Goal: Find specific page/section: Find specific page/section

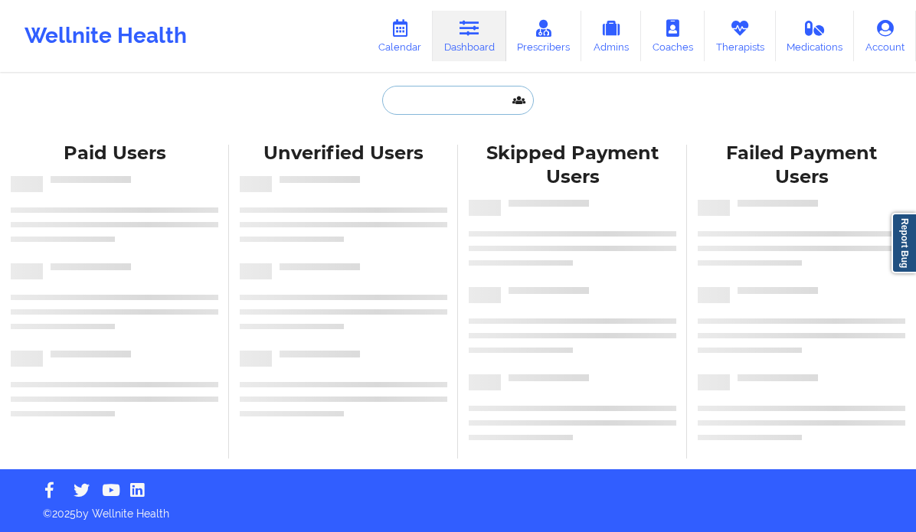
click at [426, 106] on input "text" at bounding box center [458, 100] width 152 height 29
paste input "Jaydeep Prakash Rokade"
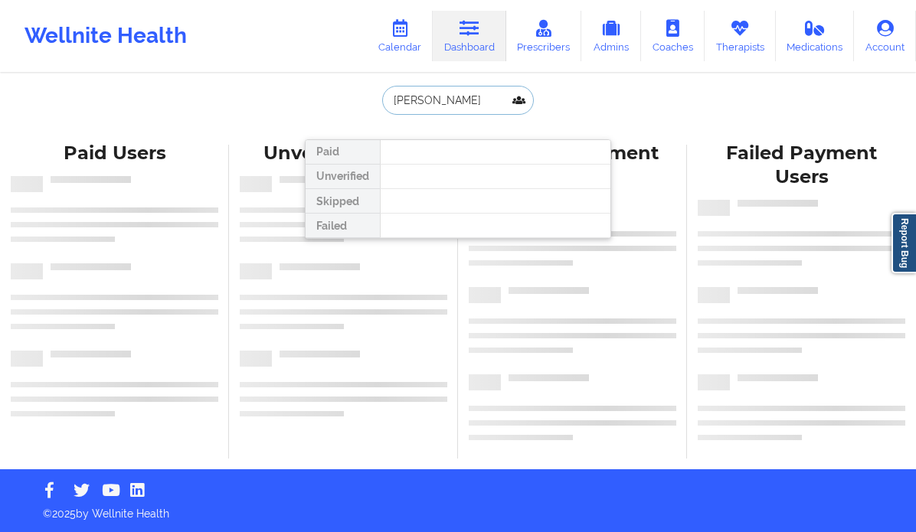
click at [452, 98] on input "Jaydeep Prakash Rokade" at bounding box center [458, 100] width 152 height 29
type input "[PERSON_NAME]"
click at [476, 104] on input "[PERSON_NAME]" at bounding box center [458, 100] width 152 height 29
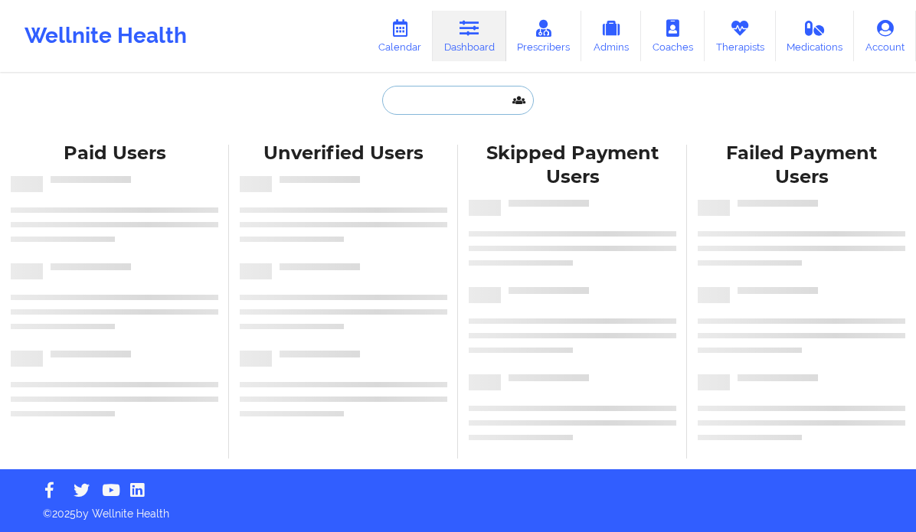
click at [411, 100] on input "text" at bounding box center [458, 100] width 152 height 29
paste input "Jaydeep Prakash Rokade"
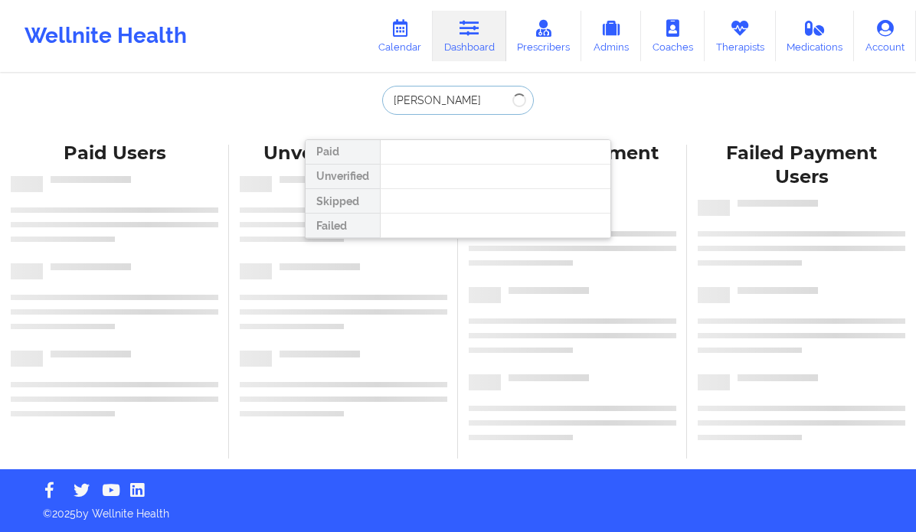
click at [450, 100] on input "Jaydeep Prakash Rokade" at bounding box center [458, 100] width 152 height 29
type input "[PERSON_NAME]"
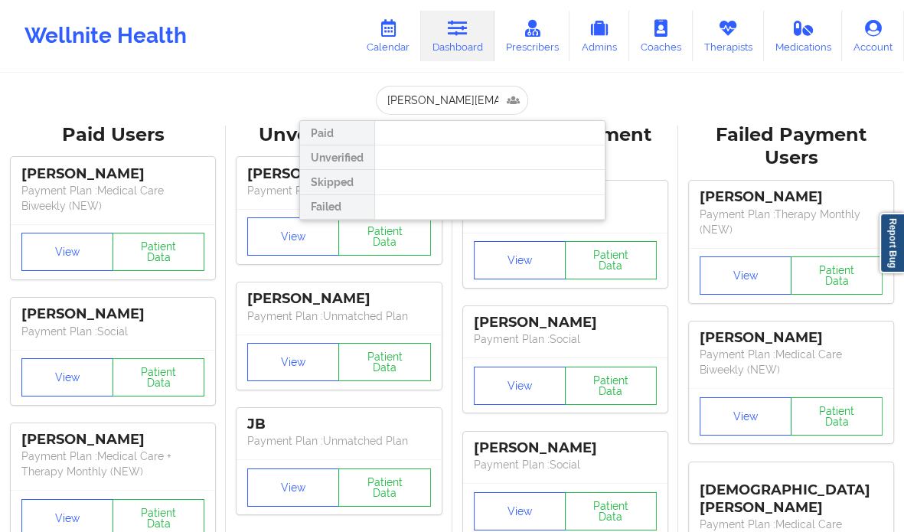
scroll to position [0, 21]
type input "[PERSON_NAME][EMAIL_ADDRESS][DOMAIN_NAME]"
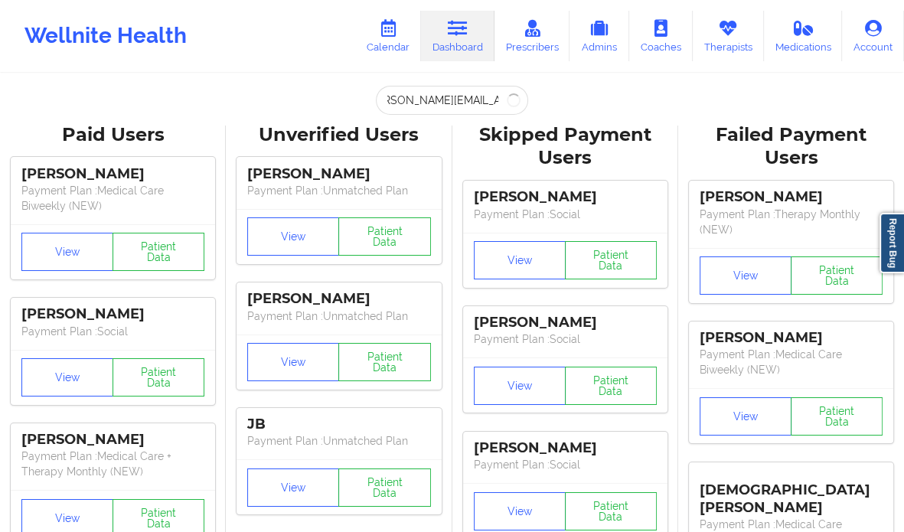
scroll to position [0, 0]
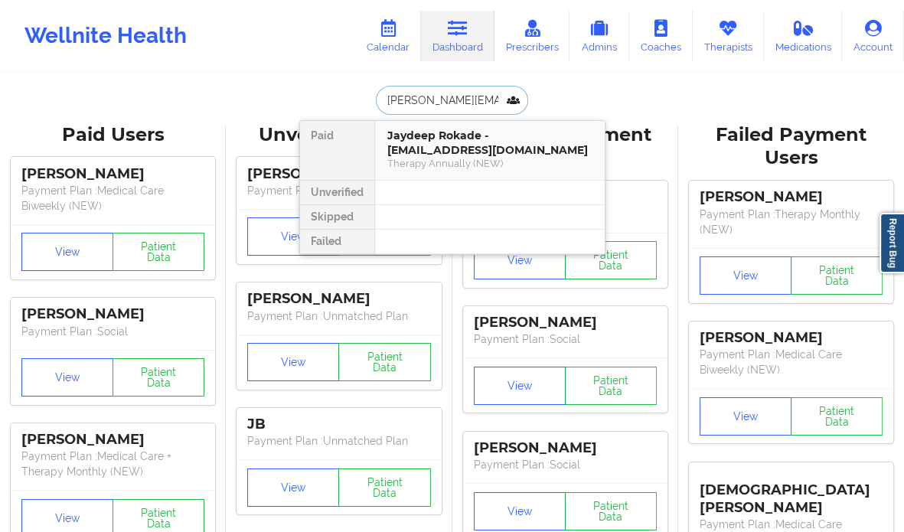
click at [502, 157] on div "Therapy Annually (NEW)" at bounding box center [489, 163] width 205 height 13
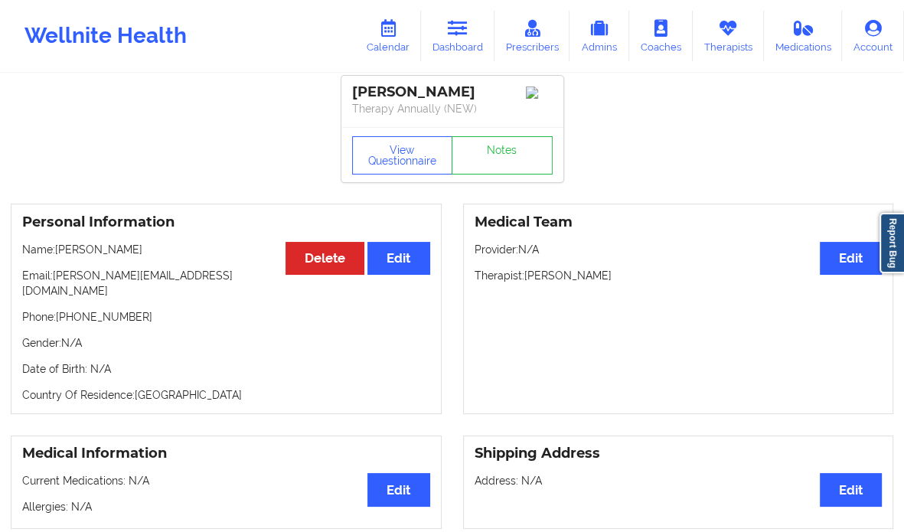
scroll to position [3, 0]
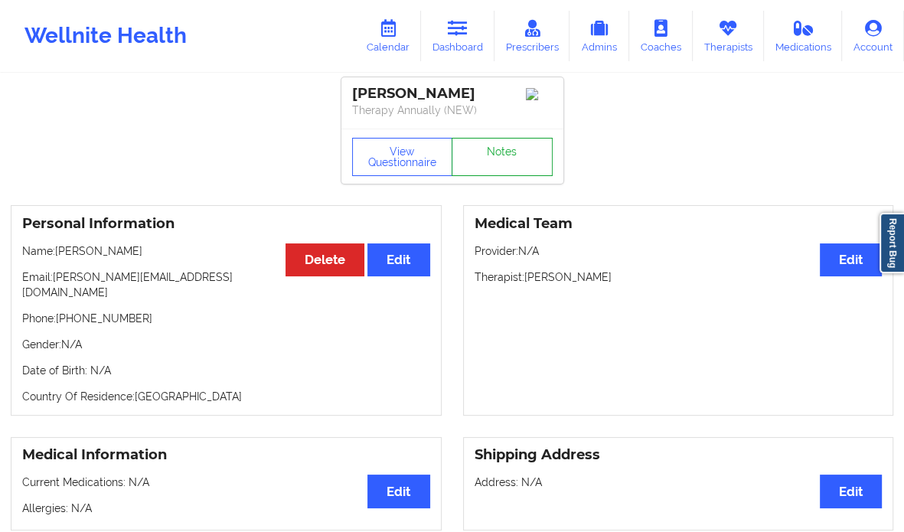
click at [505, 167] on link "Notes" at bounding box center [502, 157] width 101 height 38
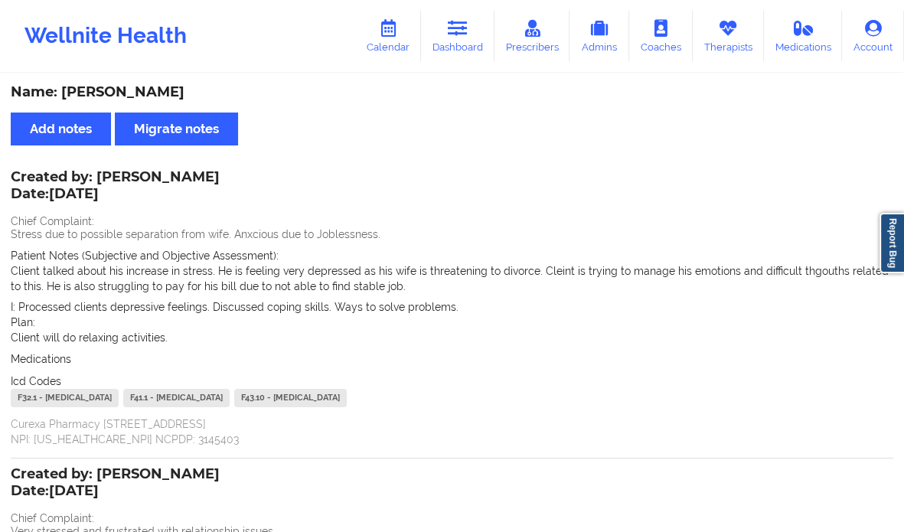
scroll to position [315, 0]
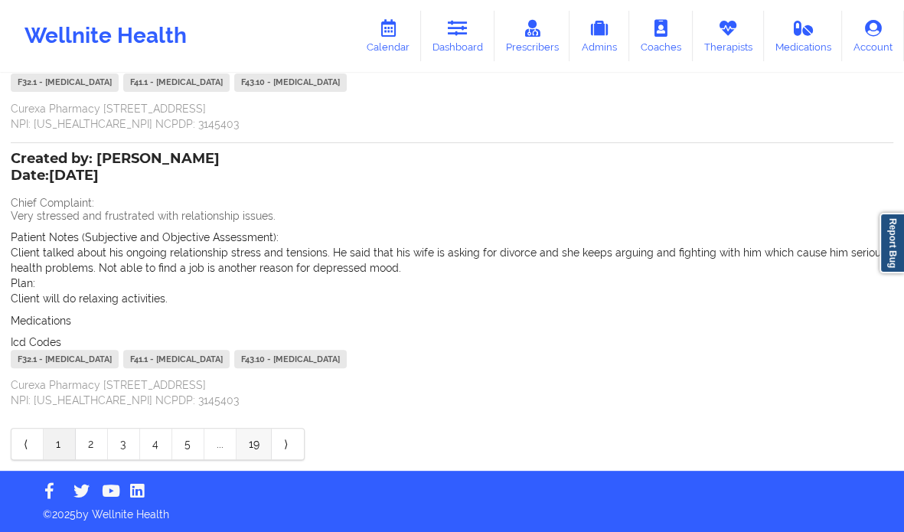
click at [252, 443] on link "19" at bounding box center [254, 444] width 35 height 31
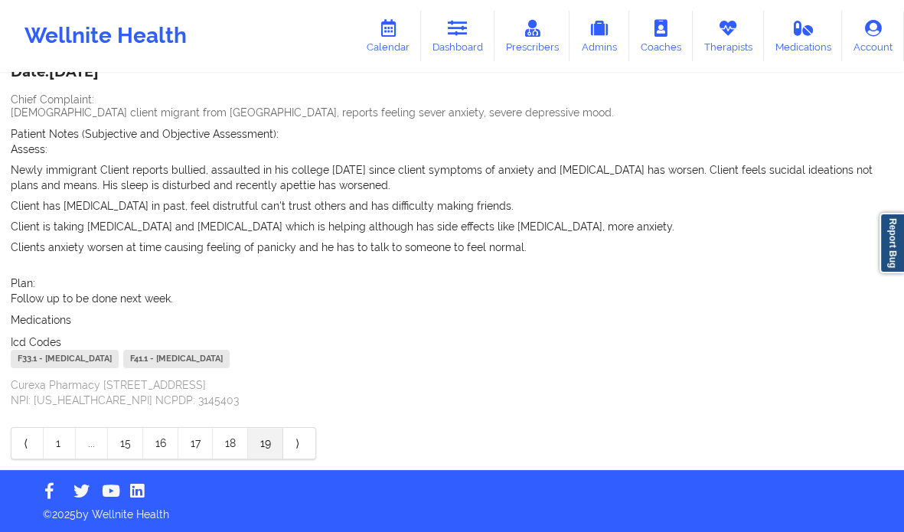
click at [266, 443] on link "19" at bounding box center [265, 443] width 35 height 31
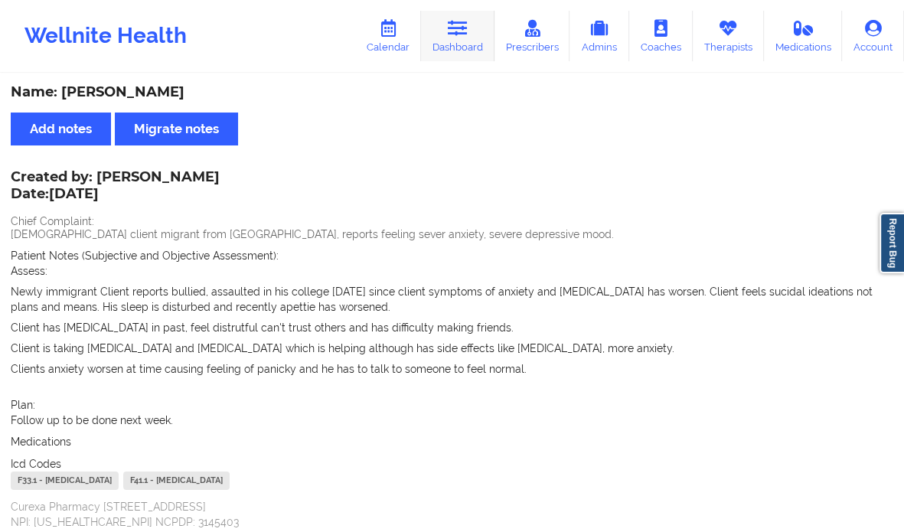
click at [439, 41] on link "Dashboard" at bounding box center [458, 36] width 74 height 51
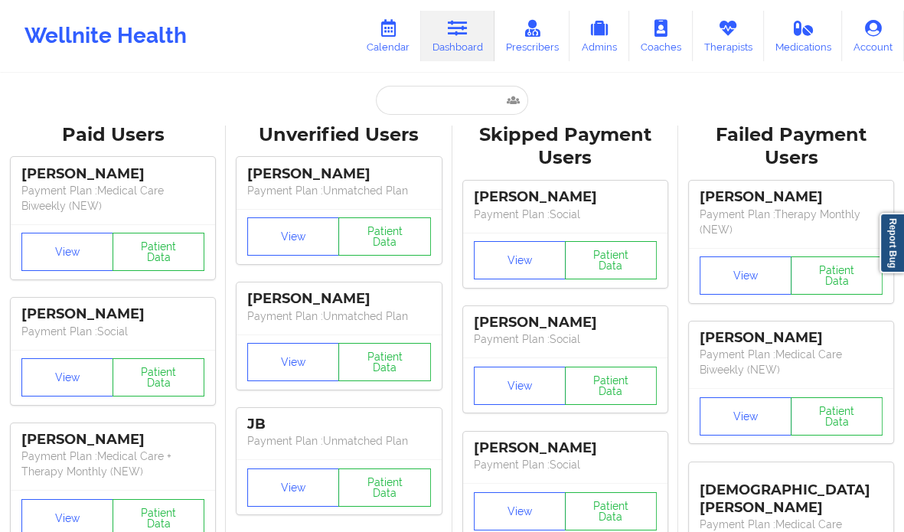
click at [446, 33] on link "Dashboard" at bounding box center [458, 36] width 74 height 51
click at [382, 100] on input "text" at bounding box center [452, 100] width 152 height 29
paste input "[PHONE_NUMBER]"
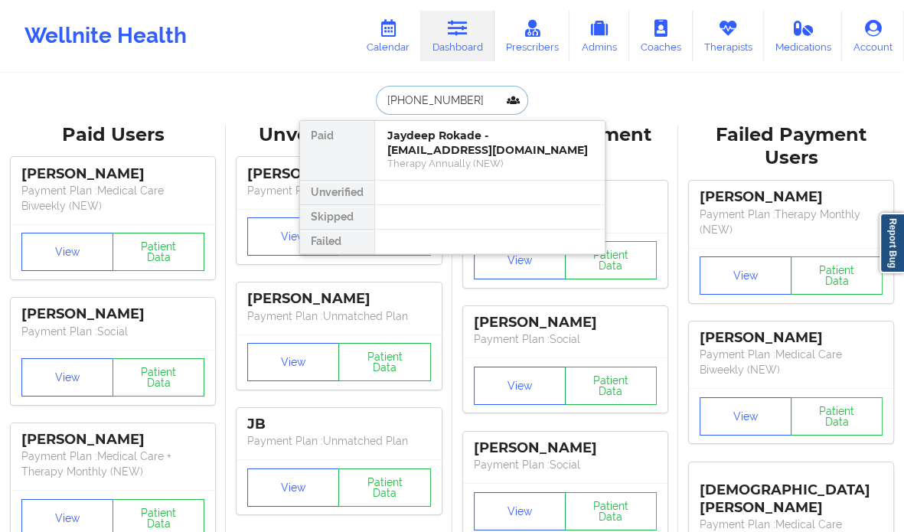
click at [382, 100] on input "[PHONE_NUMBER]" at bounding box center [452, 100] width 152 height 29
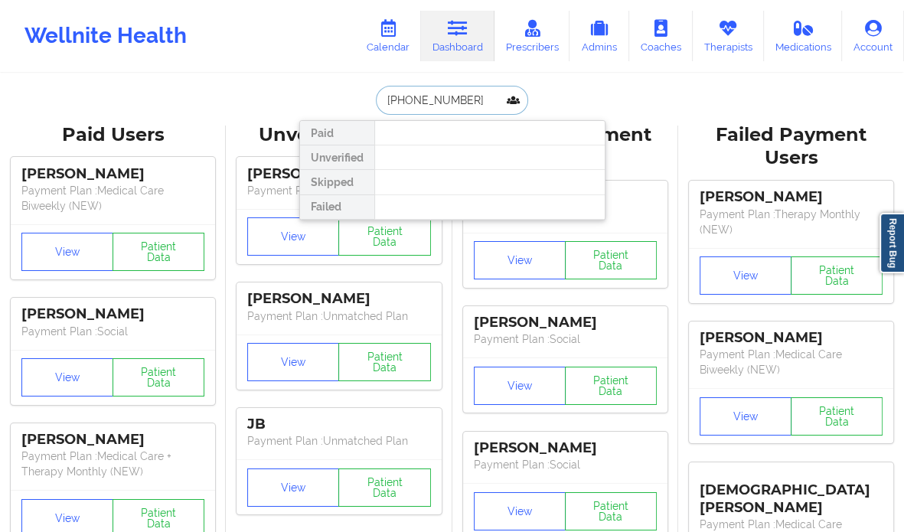
click at [462, 90] on input "[PHONE_NUMBER]" at bounding box center [452, 100] width 152 height 29
paste input "[PERSON_NAME][EMAIL_ADDRESS][DOMAIN_NAME]"
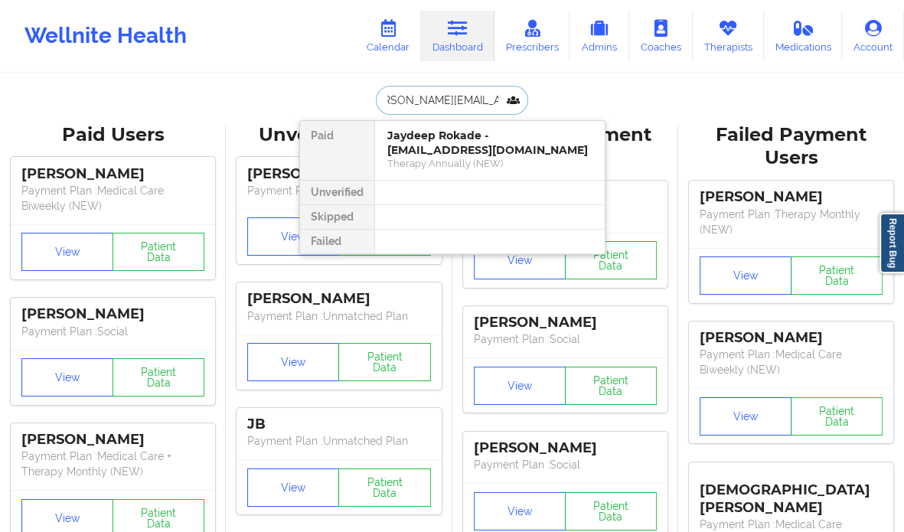
type input "[PERSON_NAME][EMAIL_ADDRESS][DOMAIN_NAME]"
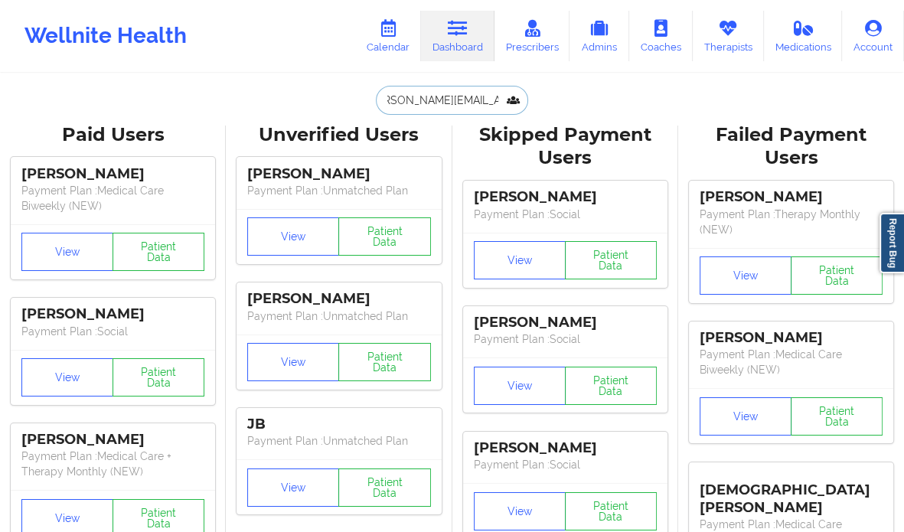
scroll to position [0, 0]
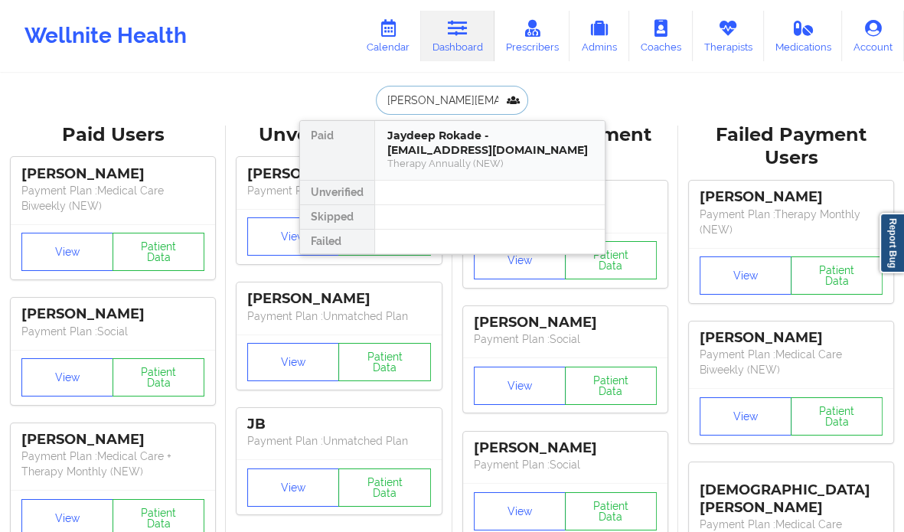
click at [453, 155] on div "Jaydeep Rokade - [EMAIL_ADDRESS][DOMAIN_NAME]" at bounding box center [489, 143] width 205 height 28
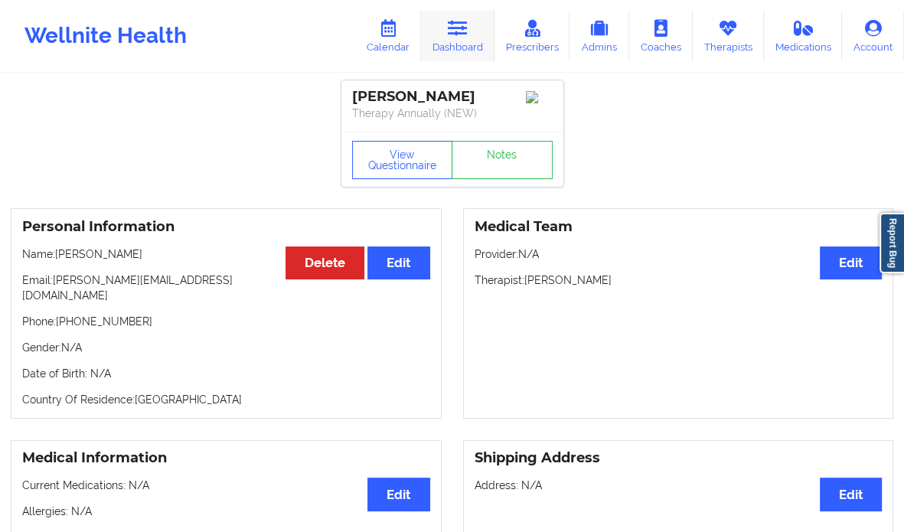
click at [468, 24] on icon at bounding box center [458, 28] width 20 height 17
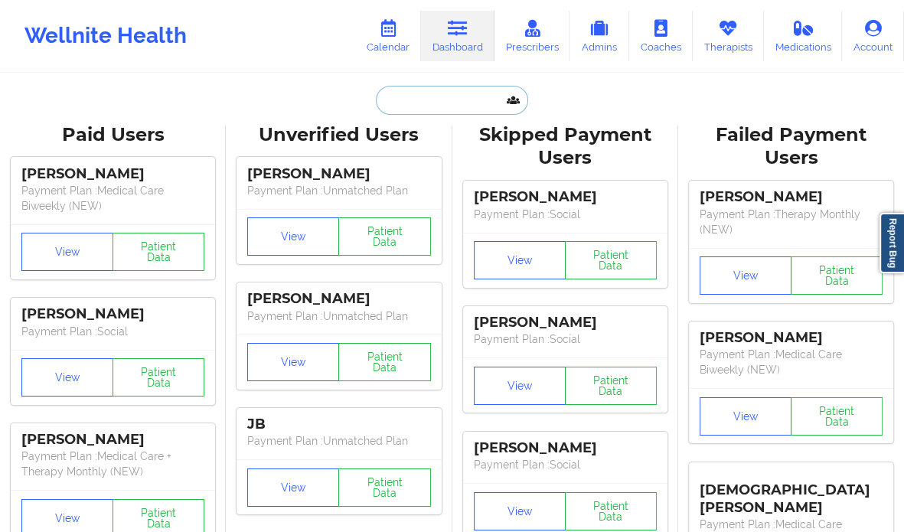
click at [396, 97] on input "text" at bounding box center [452, 100] width 152 height 29
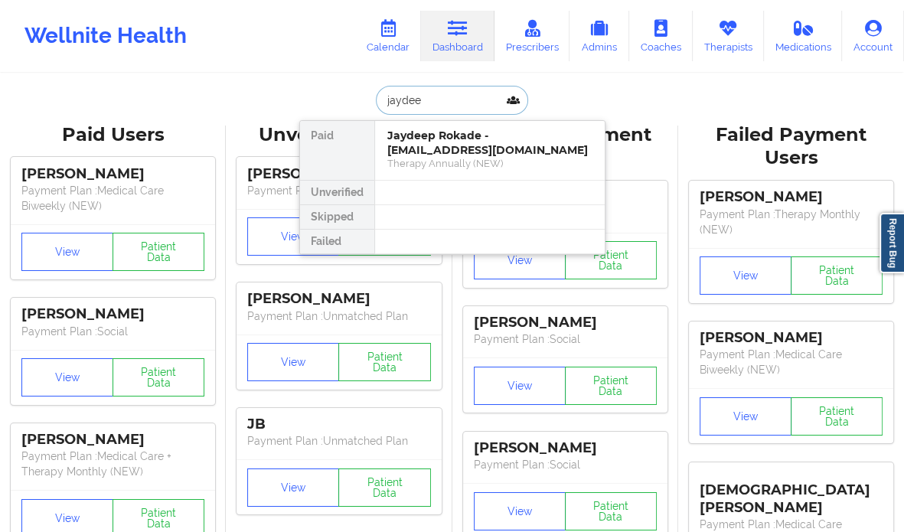
type input "[PERSON_NAME]"
click at [505, 139] on div "Jaydeep Rokade - [EMAIL_ADDRESS][DOMAIN_NAME]" at bounding box center [489, 143] width 205 height 28
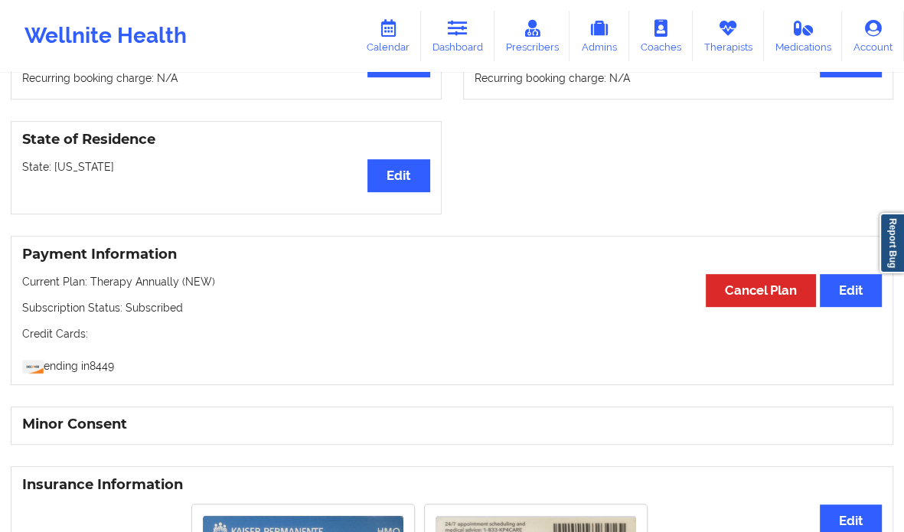
scroll to position [834, 0]
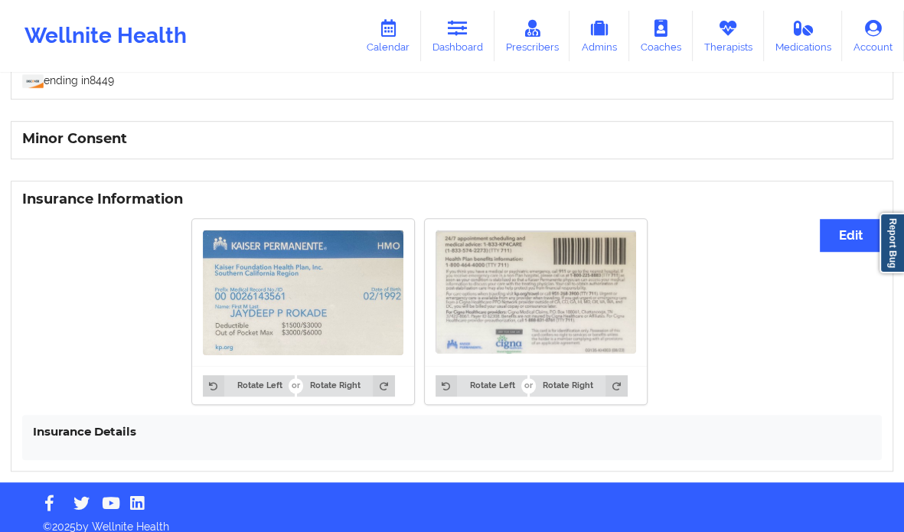
click at [285, 275] on img at bounding box center [303, 293] width 201 height 126
click at [283, 315] on img at bounding box center [303, 293] width 201 height 126
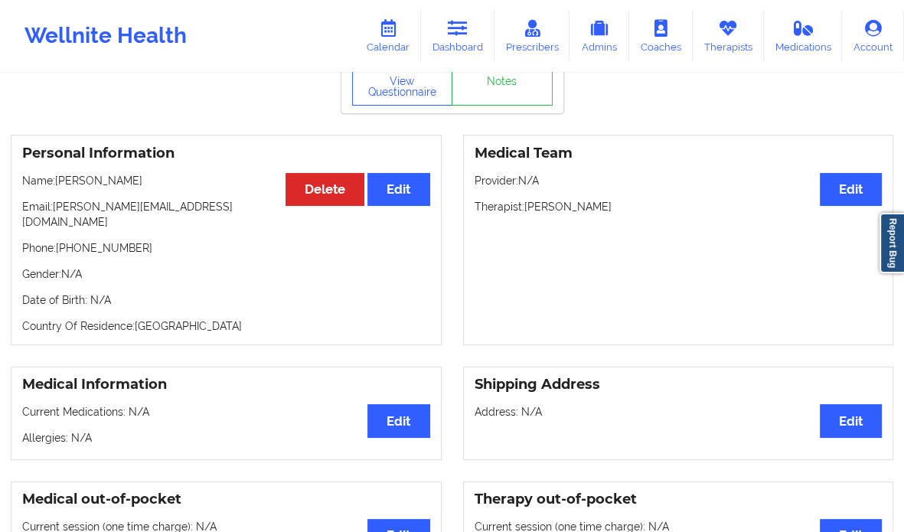
scroll to position [74, 0]
